Goal: Information Seeking & Learning: Learn about a topic

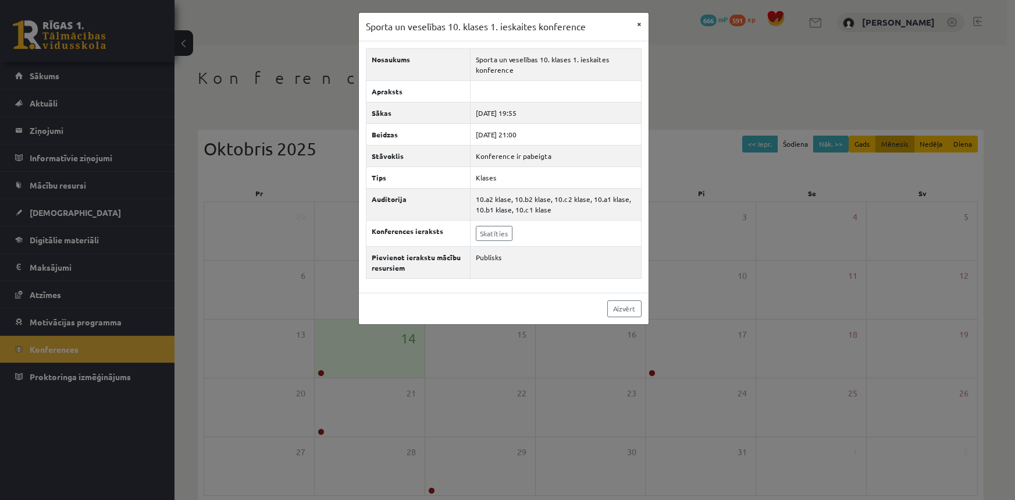
scroll to position [56, 0]
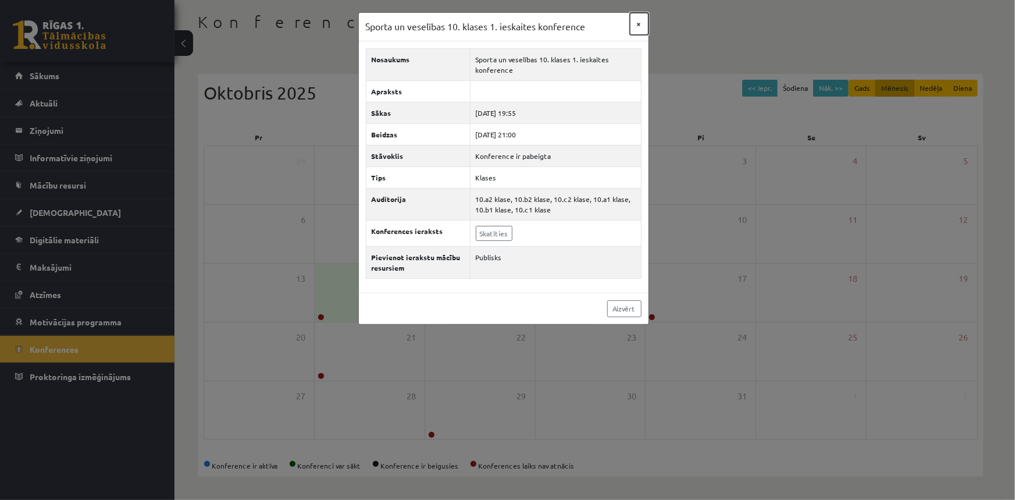
click at [640, 23] on button "×" at bounding box center [639, 24] width 19 height 22
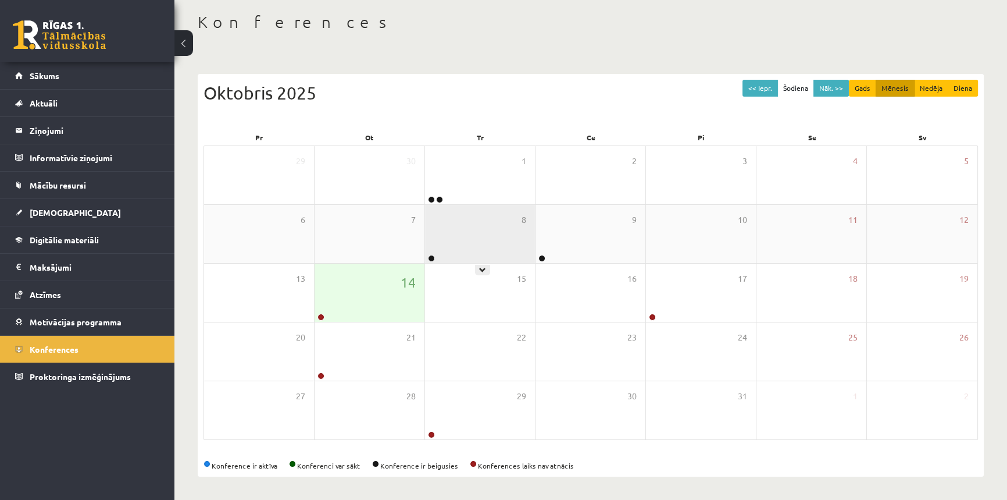
click at [436, 234] on div "8" at bounding box center [480, 234] width 110 height 58
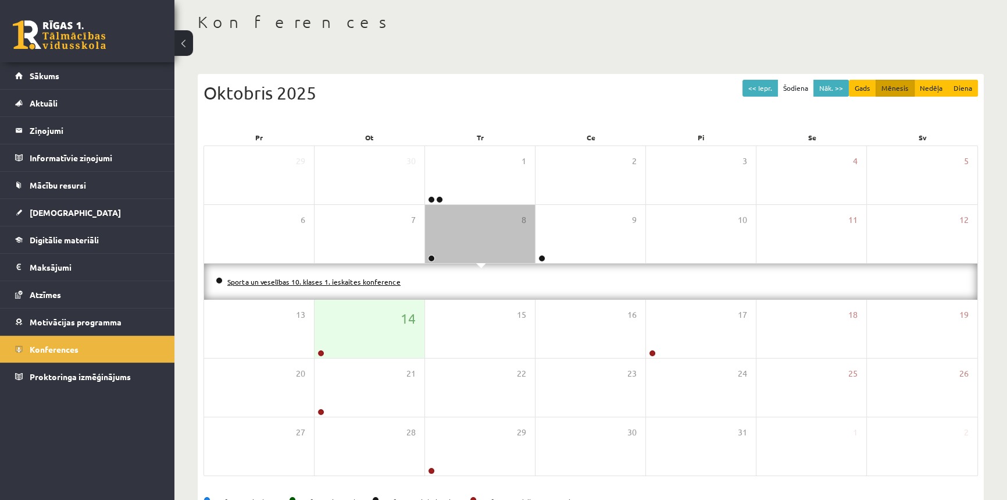
click at [373, 280] on link "Sporta un veselības 10. klases 1. ieskaites konference" at bounding box center [313, 281] width 173 height 9
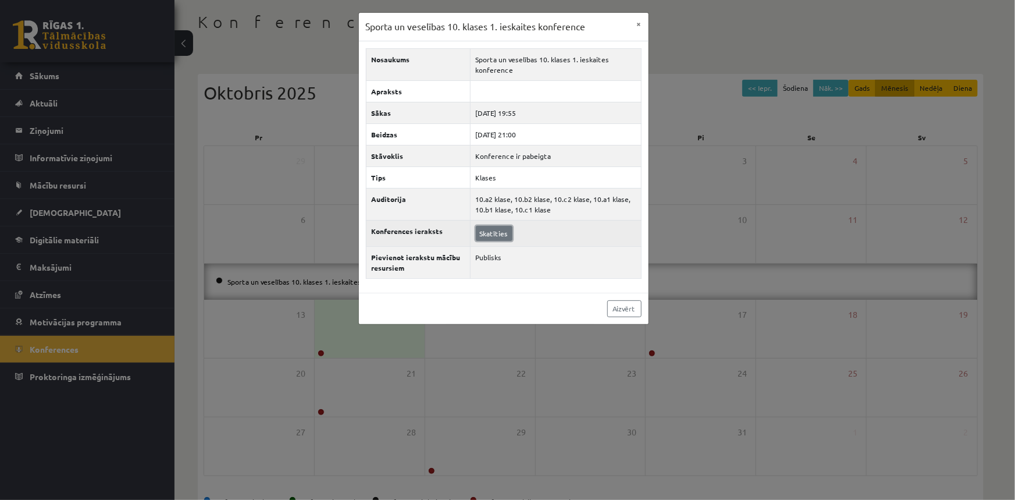
click at [496, 229] on link "Skatīties" at bounding box center [494, 233] width 37 height 15
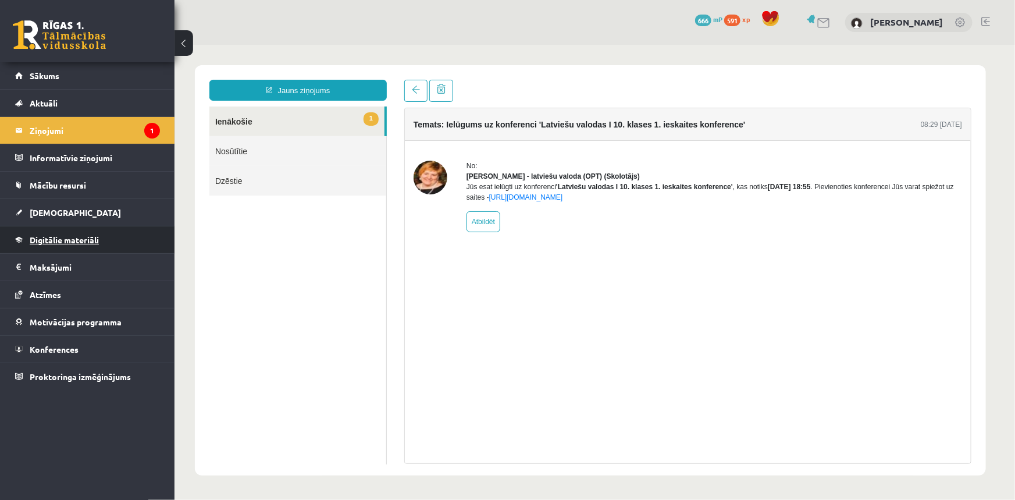
click at [76, 237] on span "Digitālie materiāli" at bounding box center [64, 239] width 69 height 10
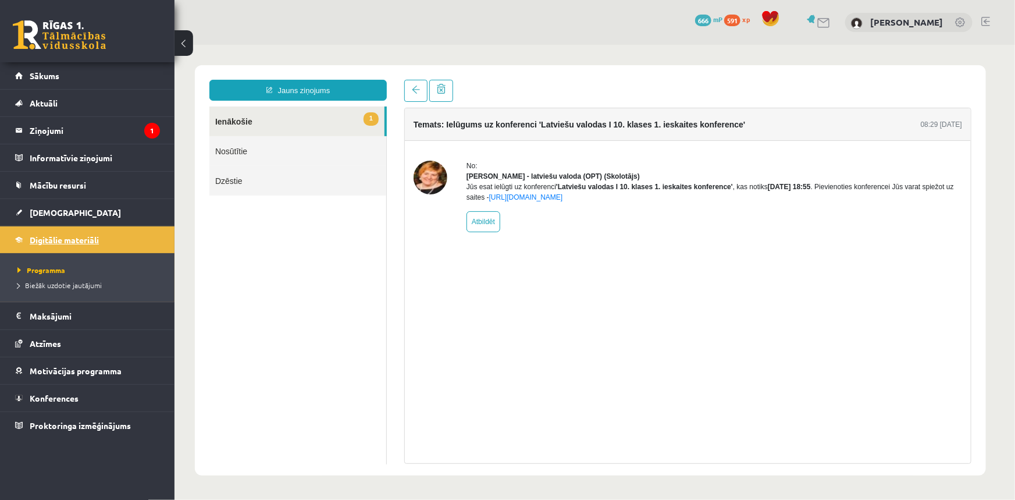
click at [55, 236] on span "Digitālie materiāli" at bounding box center [64, 239] width 69 height 10
click at [47, 235] on span "Digitālie materiāli" at bounding box center [64, 239] width 69 height 10
click at [42, 123] on legend "Ziņojumi 1" at bounding box center [95, 130] width 130 height 27
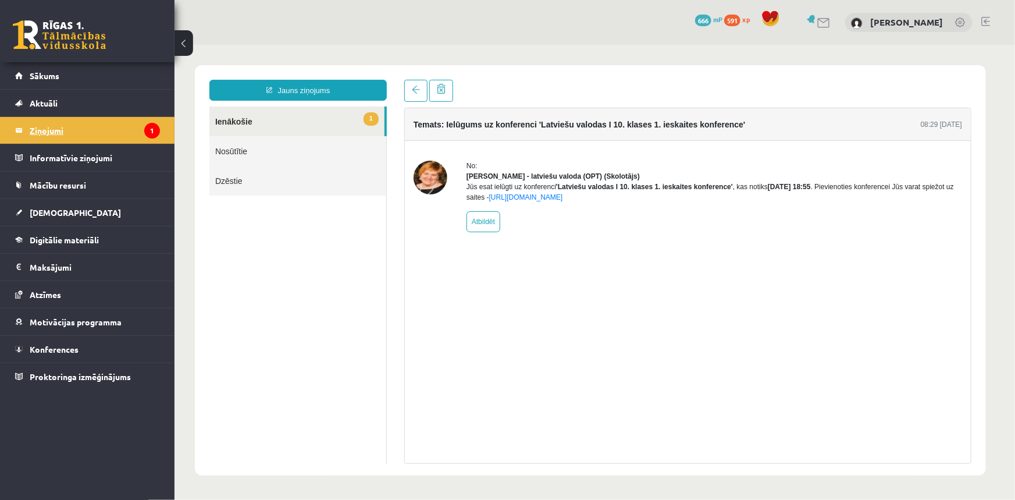
click at [42, 123] on legend "Ziņojumi 1" at bounding box center [95, 130] width 130 height 27
click at [41, 102] on span "Aktuāli" at bounding box center [44, 103] width 28 height 10
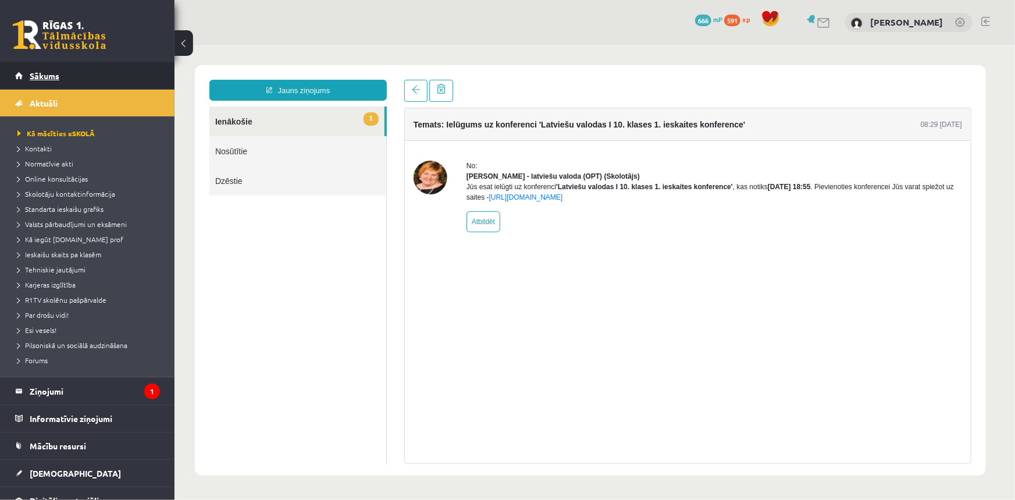
click at [48, 71] on span "Sākums" at bounding box center [45, 75] width 30 height 10
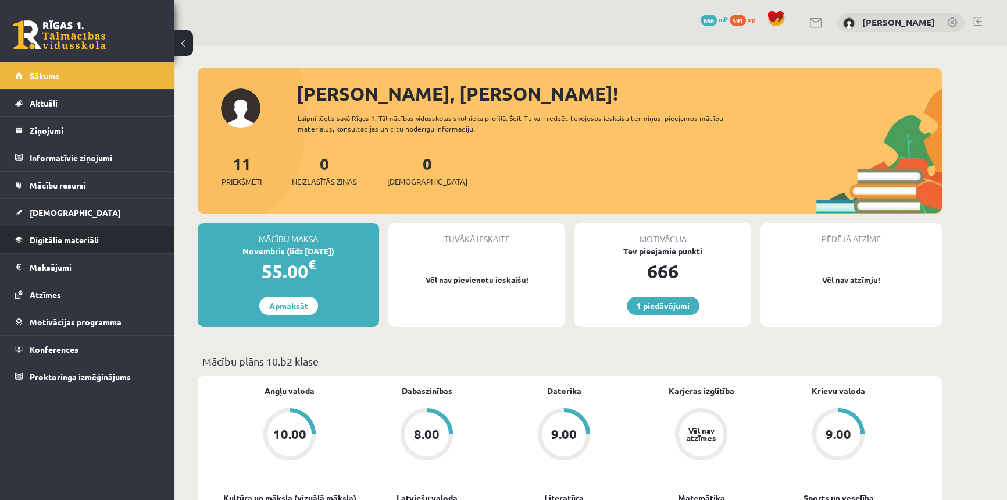
scroll to position [105, 0]
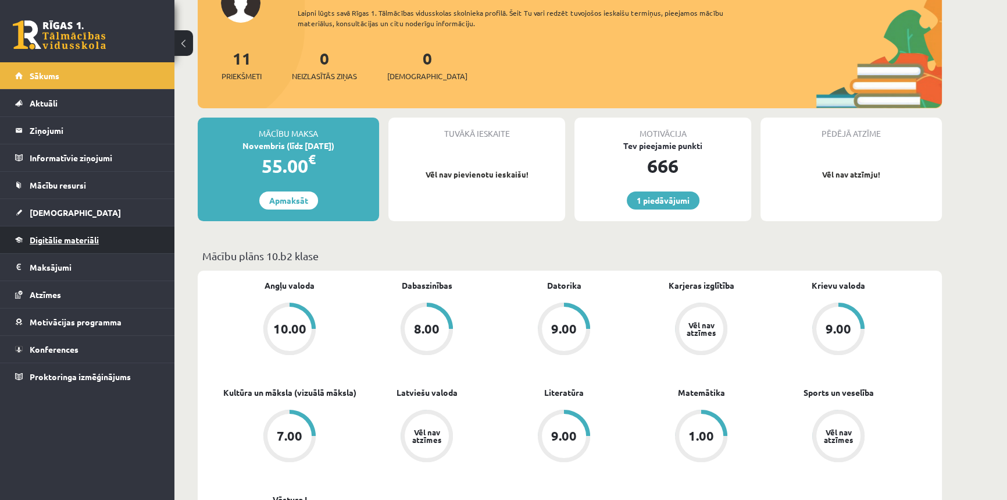
click at [61, 241] on span "Digitālie materiāli" at bounding box center [64, 239] width 69 height 10
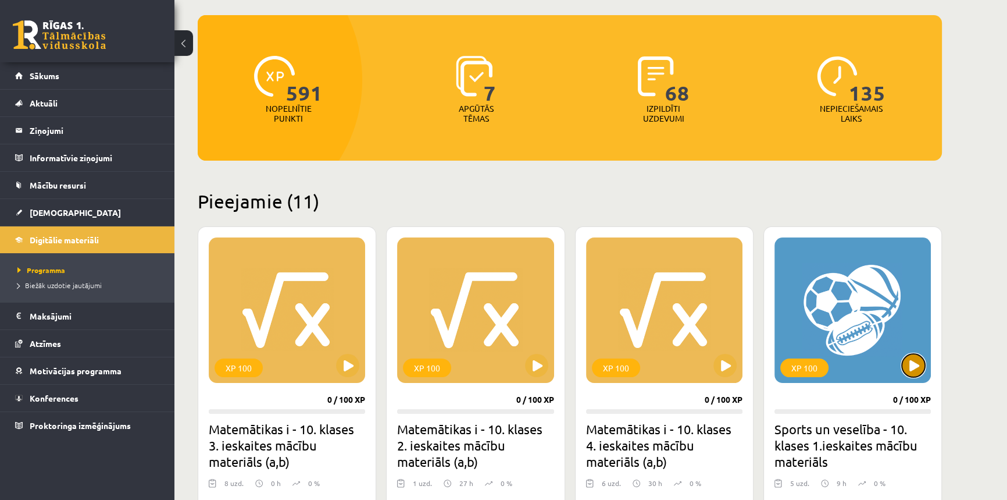
click at [911, 361] on button at bounding box center [913, 365] width 23 height 23
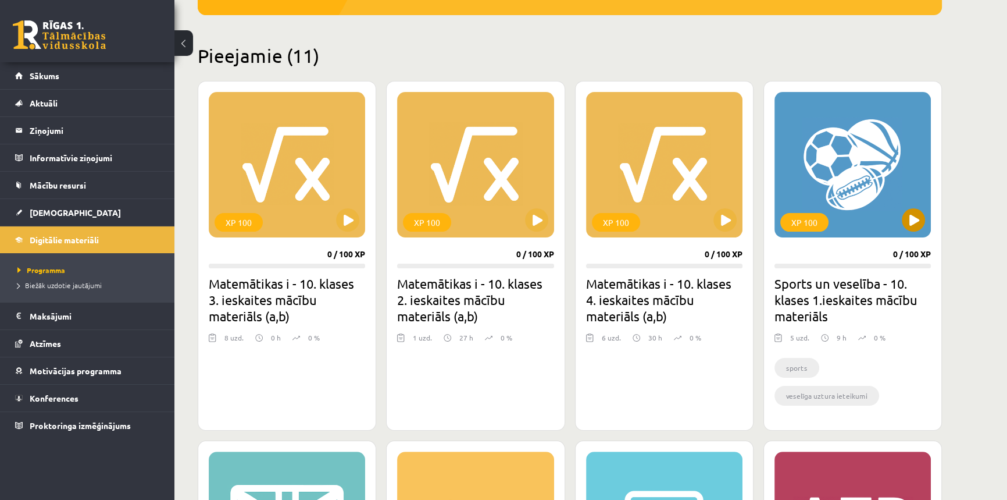
scroll to position [158, 0]
